Goal: Task Accomplishment & Management: Use online tool/utility

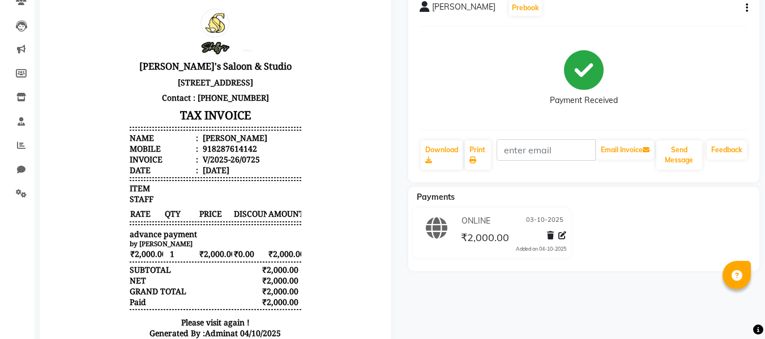
scroll to position [86, 0]
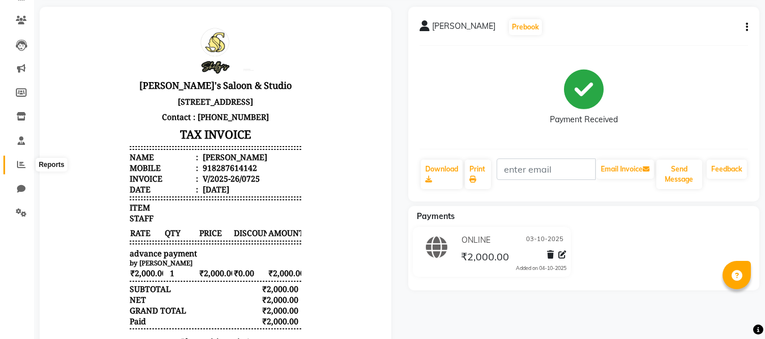
click at [18, 168] on icon at bounding box center [21, 164] width 8 height 8
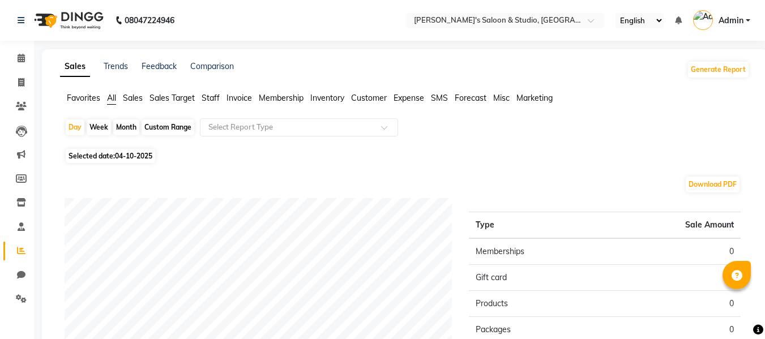
click at [101, 129] on div "Week" at bounding box center [99, 127] width 24 height 16
select select "10"
select select "2025"
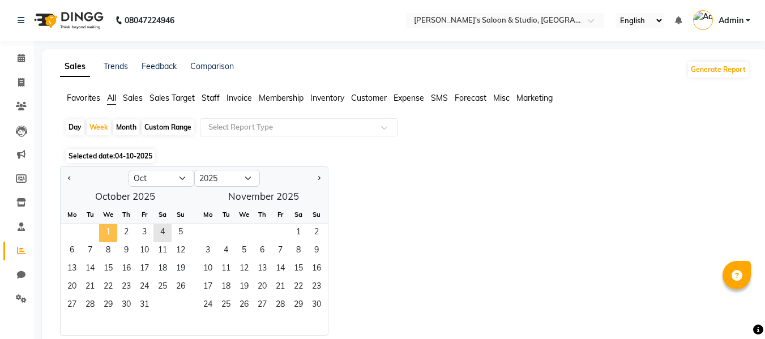
click at [109, 229] on span "1" at bounding box center [108, 233] width 18 height 18
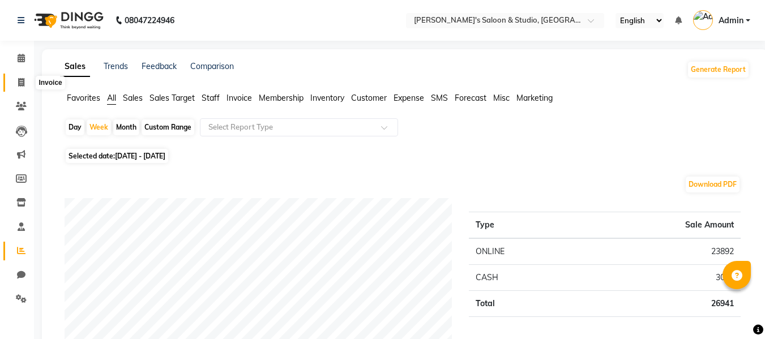
click at [20, 83] on icon at bounding box center [21, 82] width 6 height 8
select select "service"
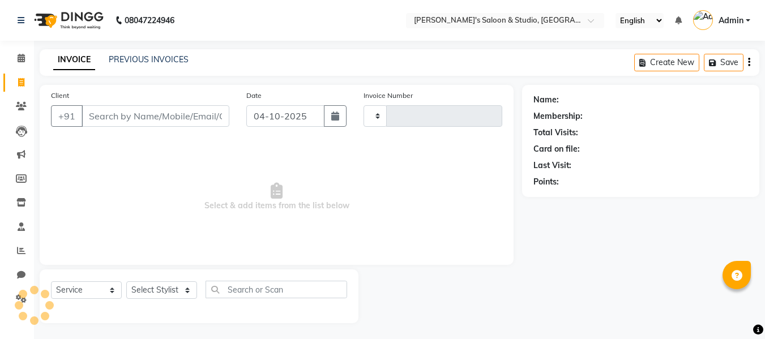
scroll to position [1, 0]
type input "0726"
select select "7536"
